Goal: Navigation & Orientation: Find specific page/section

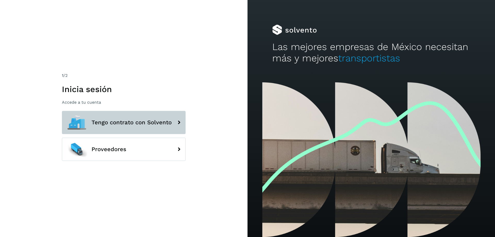
click at [117, 123] on span "Tengo contrato con Solvento" at bounding box center [131, 122] width 80 height 6
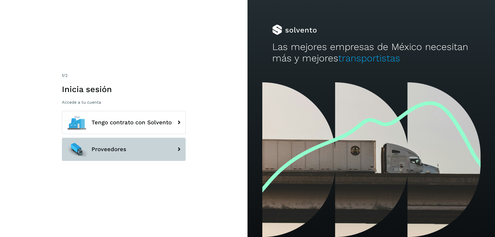
click at [111, 156] on button "Proveedores" at bounding box center [124, 149] width 124 height 23
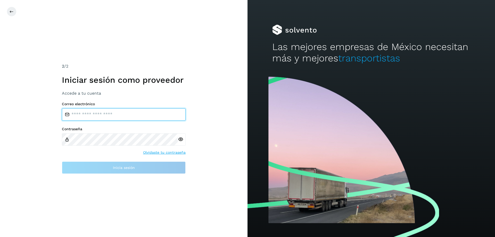
click at [86, 114] on input "email" at bounding box center [124, 114] width 124 height 12
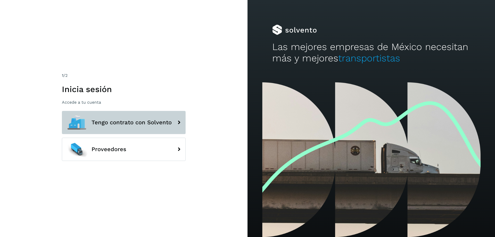
click at [133, 125] on span "Tengo contrato con Solvento" at bounding box center [131, 122] width 80 height 6
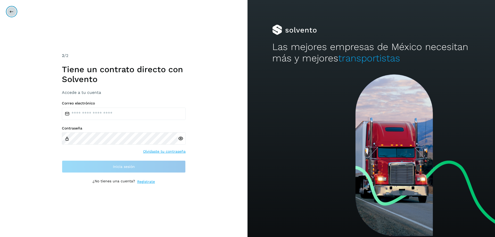
click at [8, 10] on button at bounding box center [12, 12] width 10 height 10
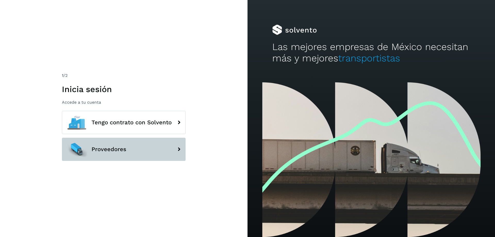
click at [117, 153] on button "Proveedores" at bounding box center [124, 149] width 124 height 23
